Goal: Communication & Community: Answer question/provide support

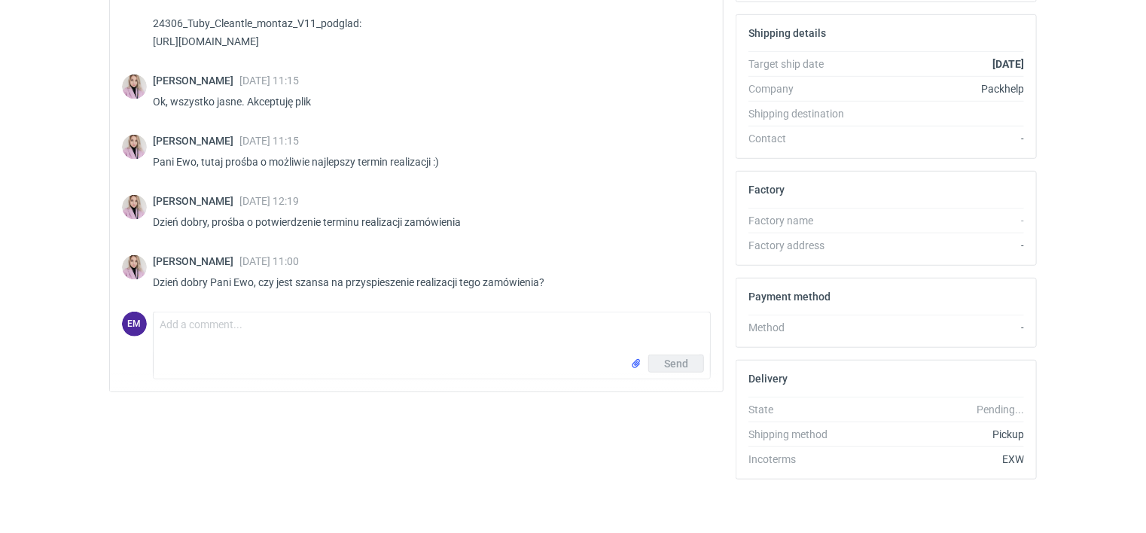
scroll to position [430, 0]
click at [224, 316] on textarea "Comment message" at bounding box center [432, 331] width 556 height 42
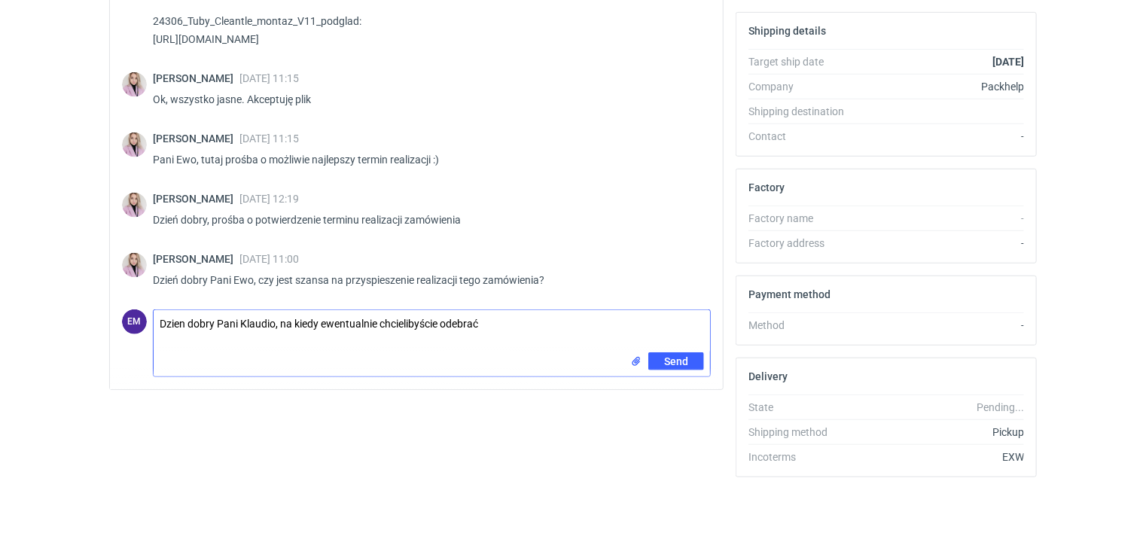
click at [300, 324] on textarea "Dzien dobry Pani Klaudio, na kiedy ewentualnie chcielibyście odebrać" at bounding box center [432, 331] width 556 height 42
click at [294, 319] on textarea "Dzien dobry Pani Klaudio, na kiedy ewentualnie chcielibyście odebrać" at bounding box center [432, 331] width 556 height 42
click at [479, 322] on textarea "Dzien dobry Pani Klaudio, kiedy ewentualnie chcielibyście odebrać" at bounding box center [432, 331] width 556 height 42
type textarea "Dzien dobry Pani Klaudio, kiedy ewentualnie chcielibyście odebrać?"
click at [684, 356] on span "Send" at bounding box center [676, 361] width 24 height 11
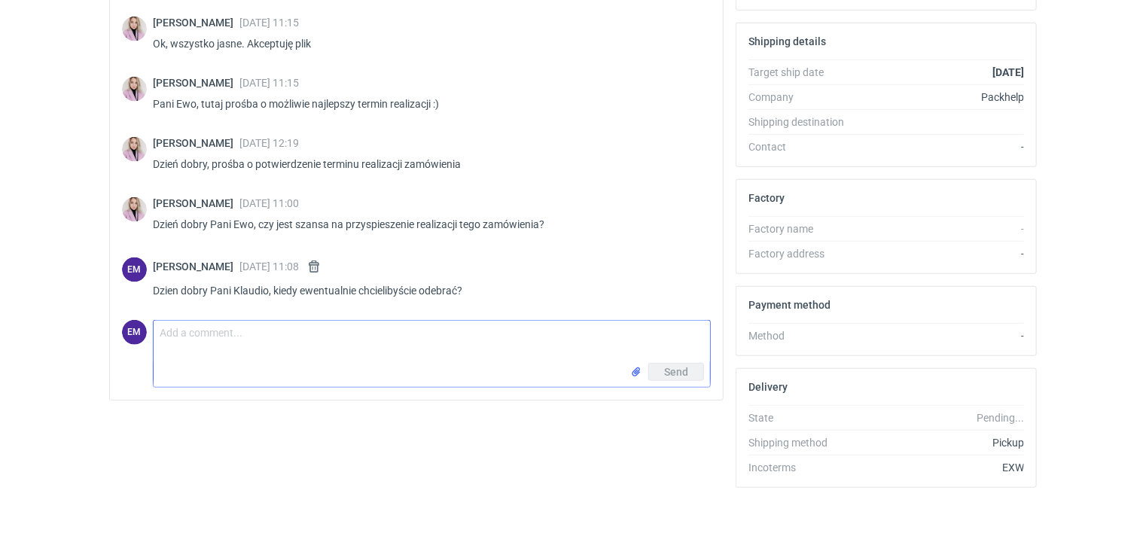
scroll to position [830, 0]
